Goal: Information Seeking & Learning: Learn about a topic

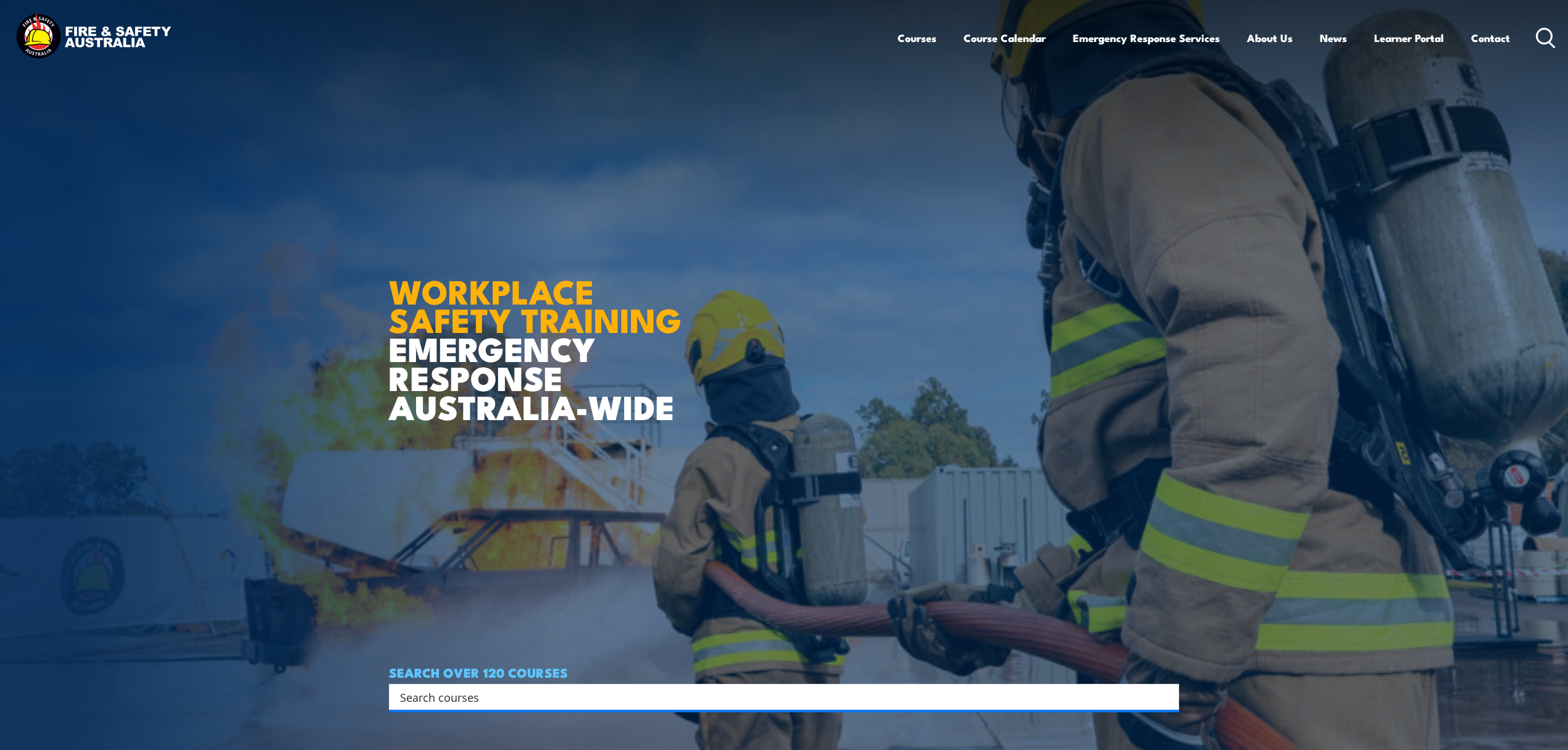
click at [457, 695] on input "Search input" at bounding box center [775, 697] width 751 height 19
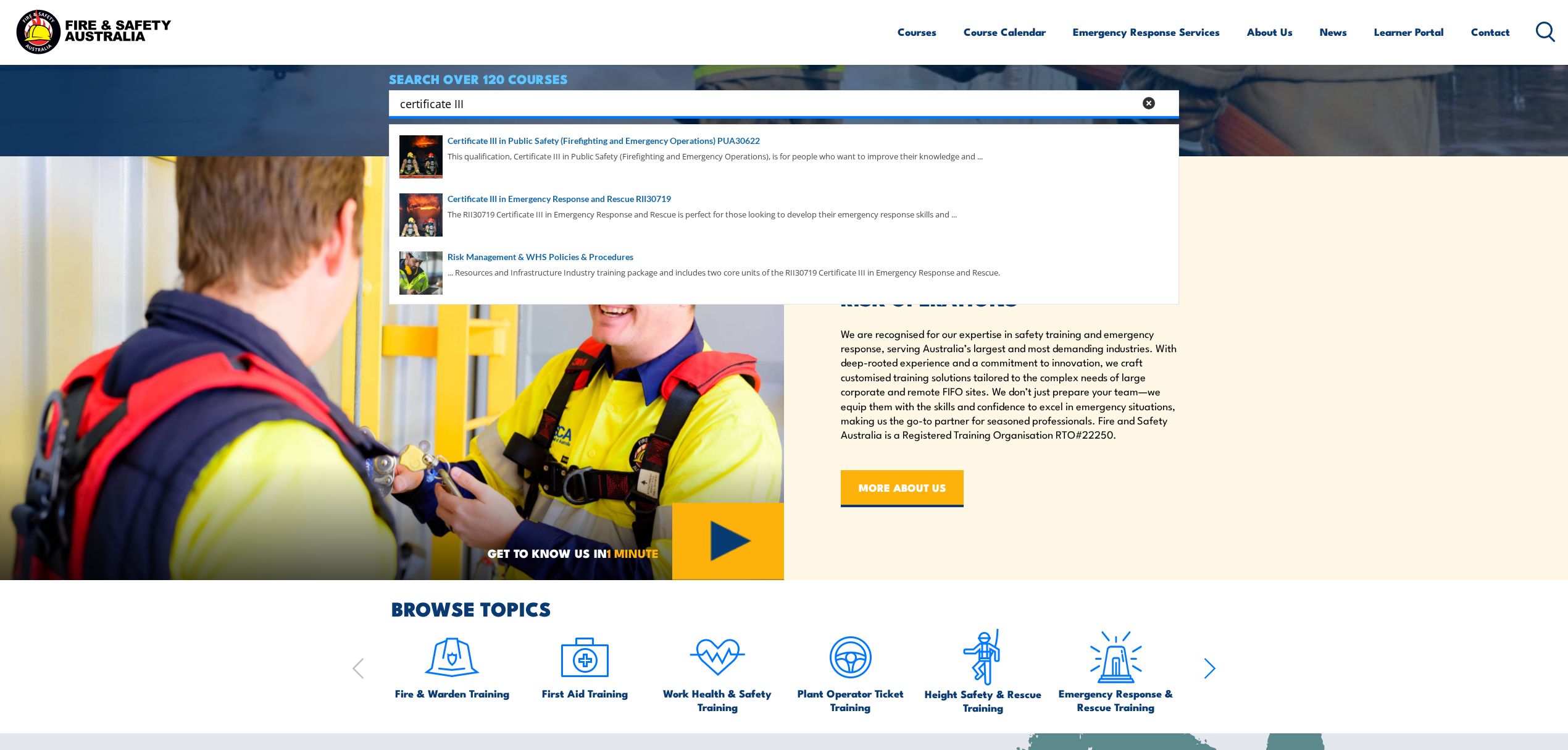
scroll to position [576, 0]
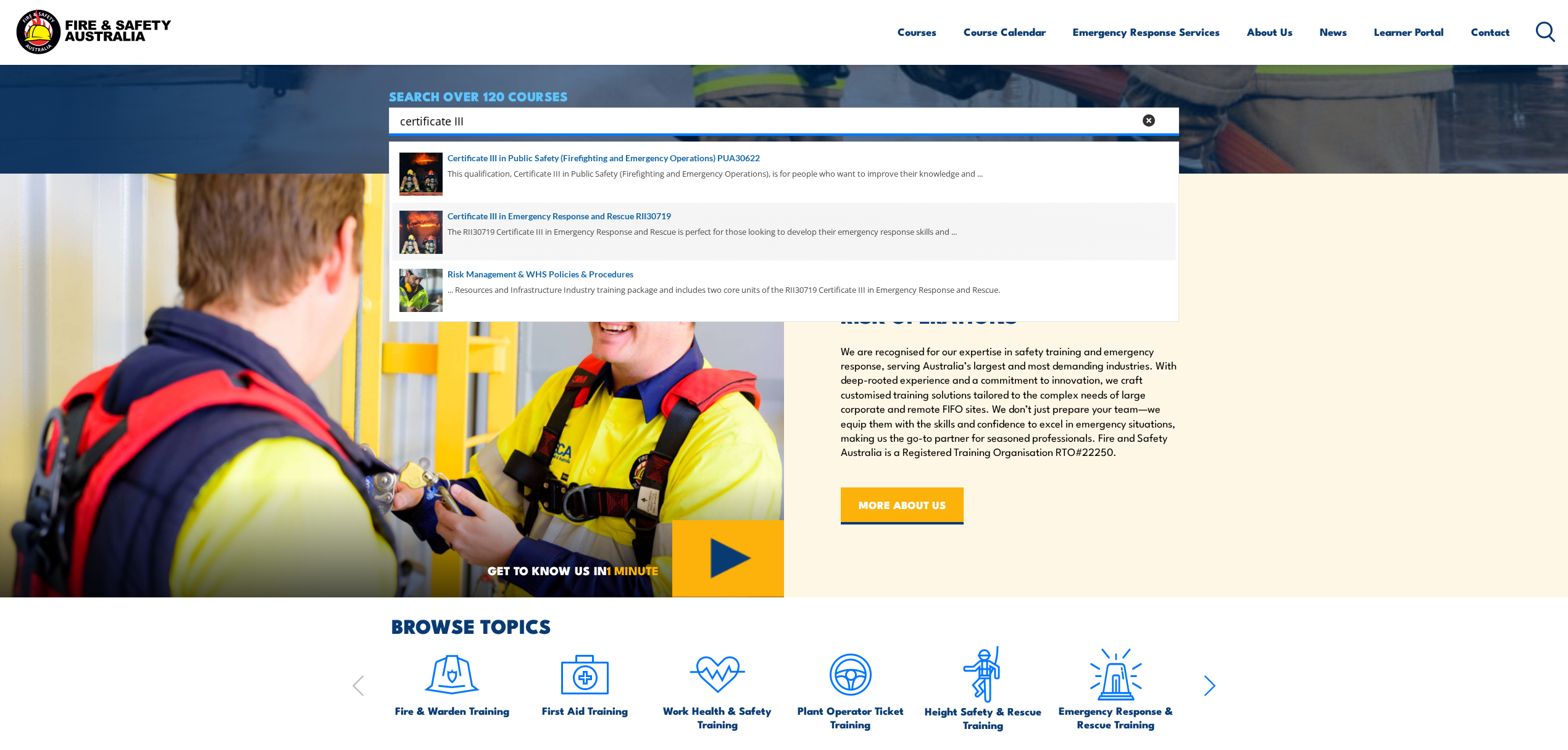
type input "certificate III"
click at [594, 236] on span at bounding box center [784, 232] width 782 height 58
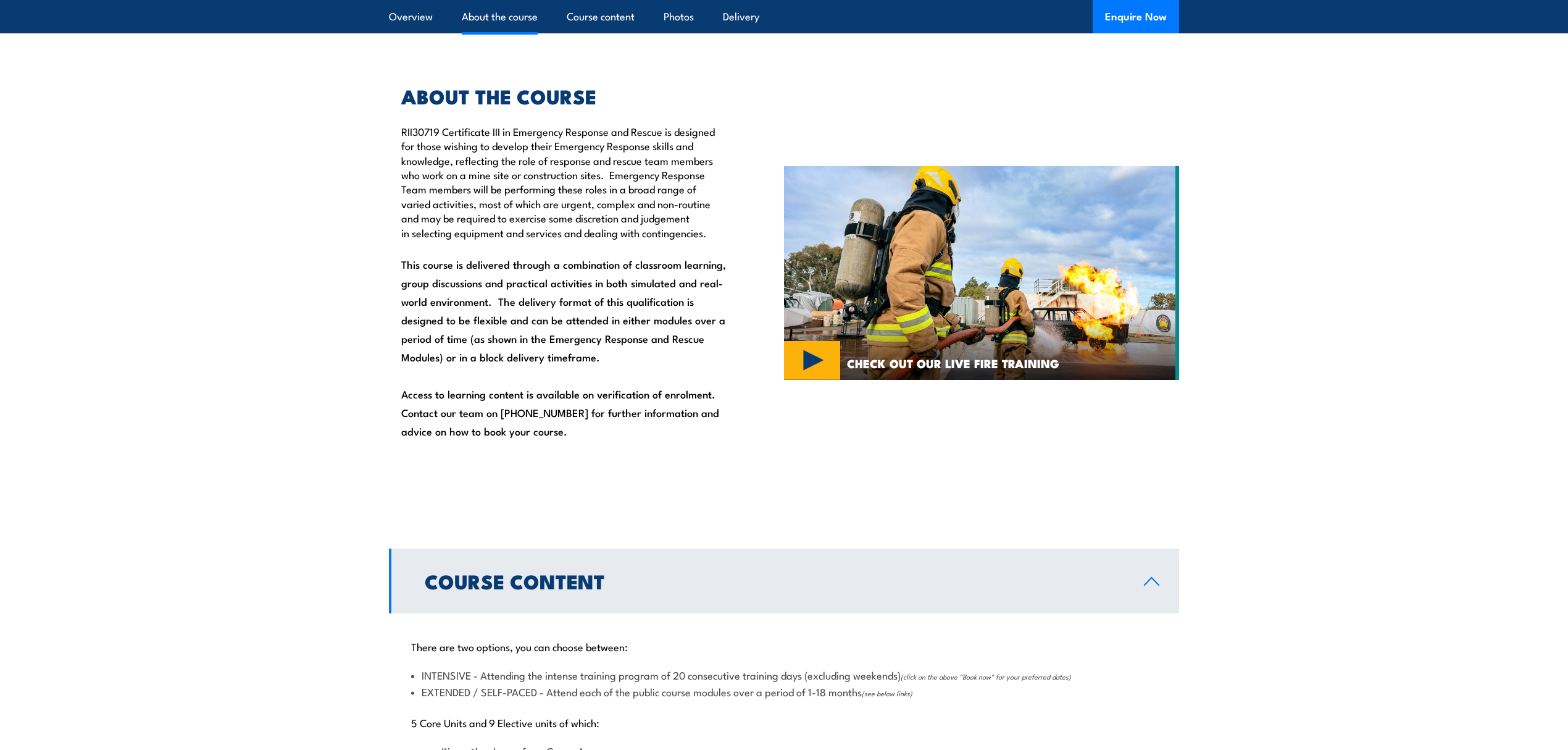
scroll to position [741, 0]
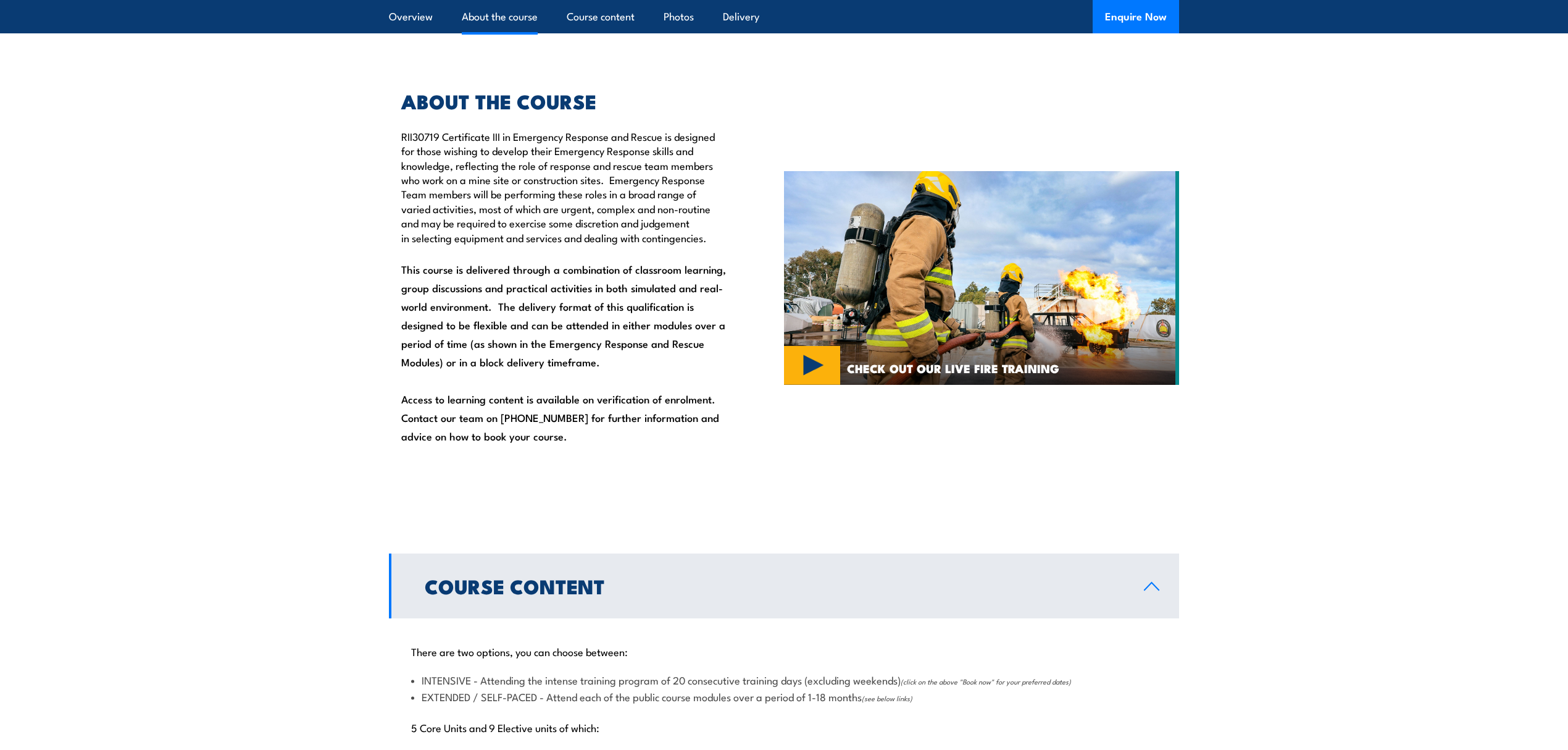
click at [1155, 589] on icon at bounding box center [1151, 586] width 16 height 10
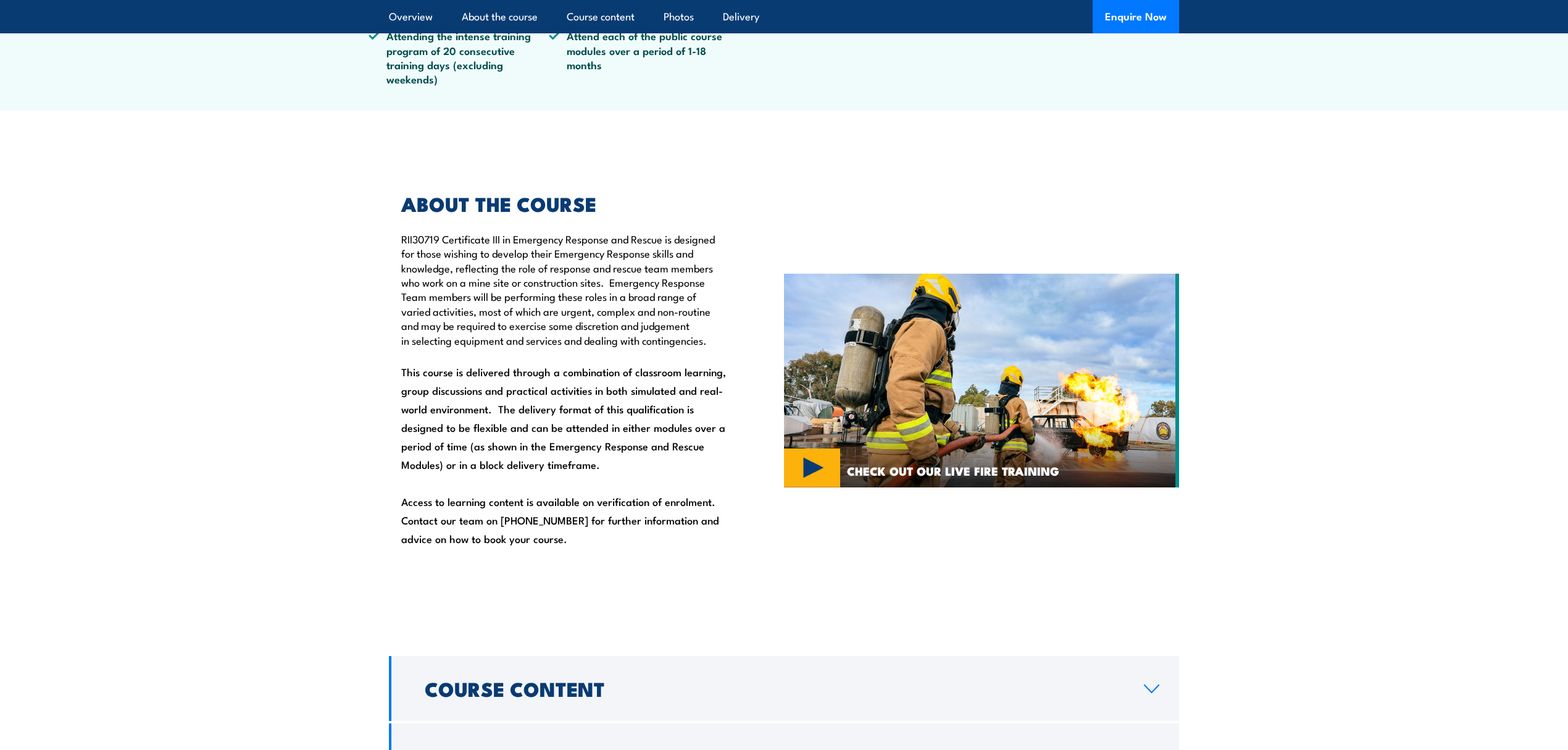
scroll to position [576, 0]
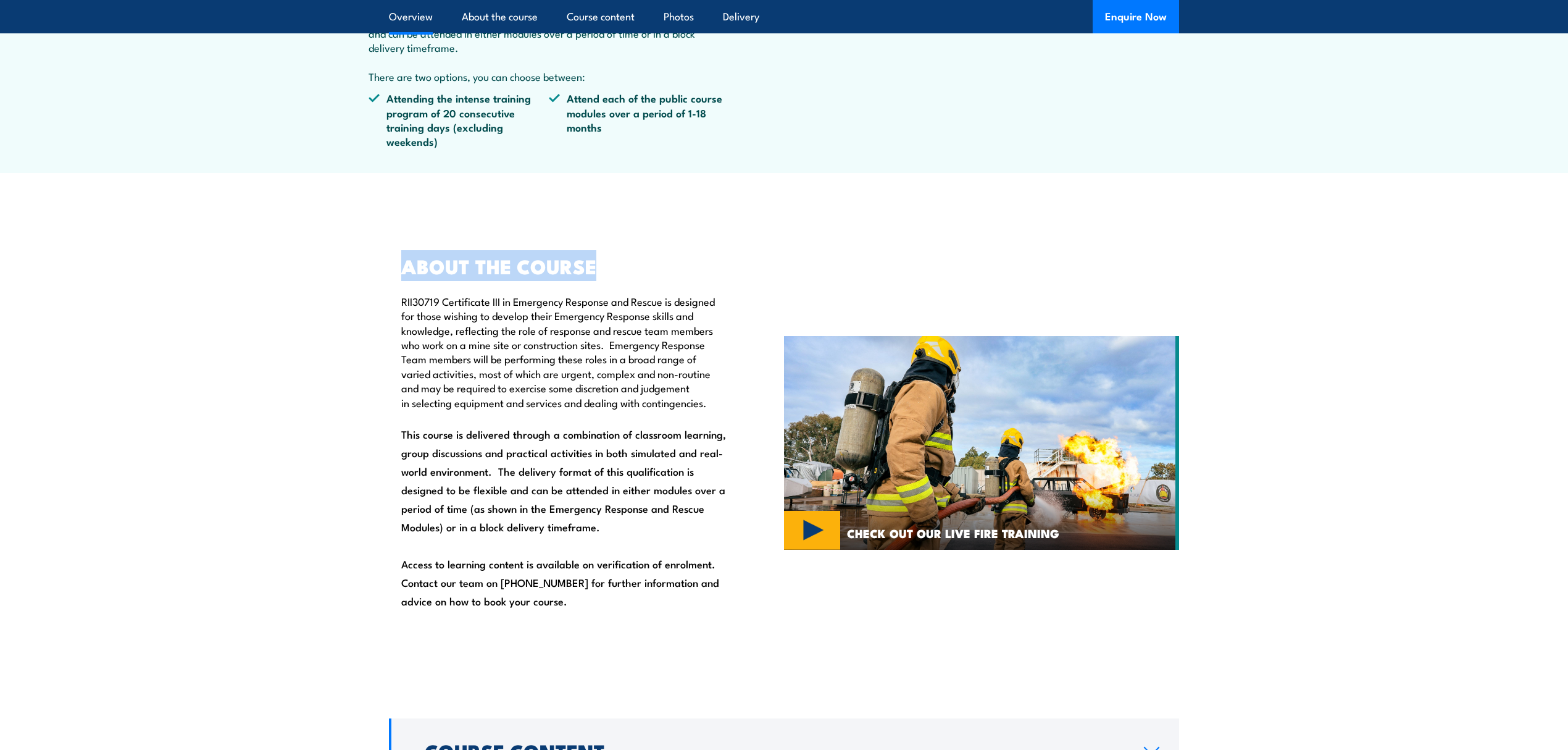
drag, startPoint x: 401, startPoint y: 268, endPoint x: 600, endPoint y: 264, distance: 199.0
click at [600, 264] on h2 "ABOUT THE COURSE" at bounding box center [564, 265] width 326 height 17
